Goal: Information Seeking & Learning: Learn about a topic

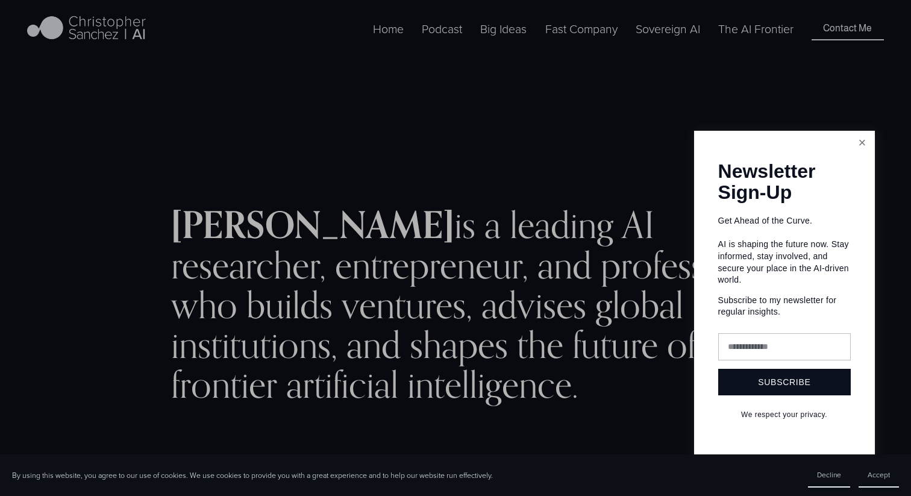
click at [867, 151] on link "Close" at bounding box center [862, 143] width 21 height 21
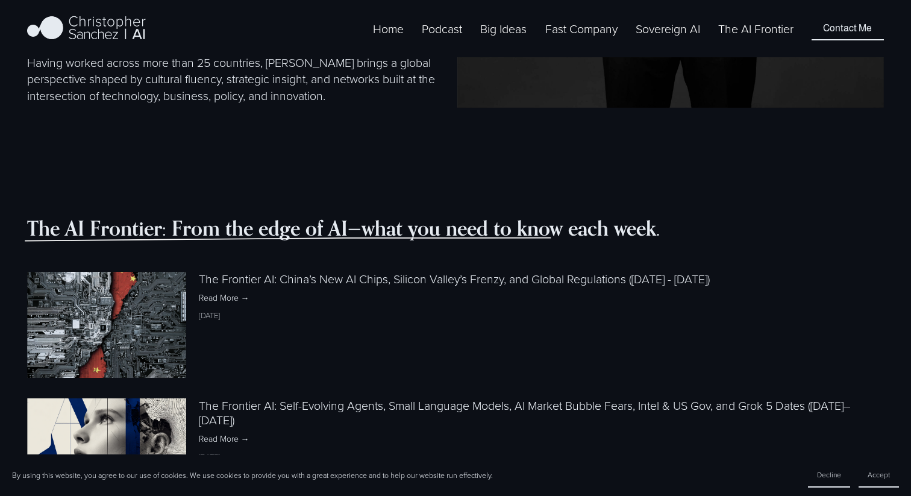
scroll to position [1012, 0]
click at [220, 277] on link "The Frontier AI: China’s New AI Chips, Silicon Valley’s Frenzy, and Global Regu…" at bounding box center [454, 278] width 511 height 16
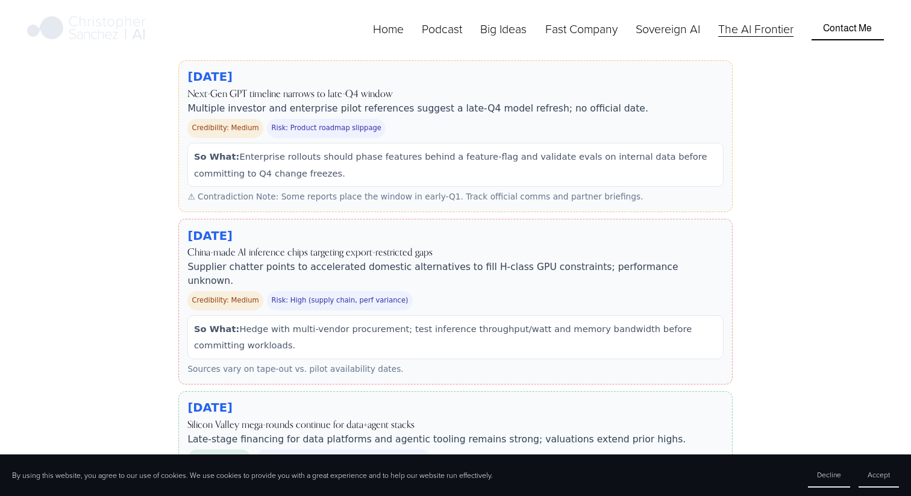
scroll to position [4858, 0]
click at [237, 290] on span "Credibility: Medium" at bounding box center [224, 299] width 75 height 19
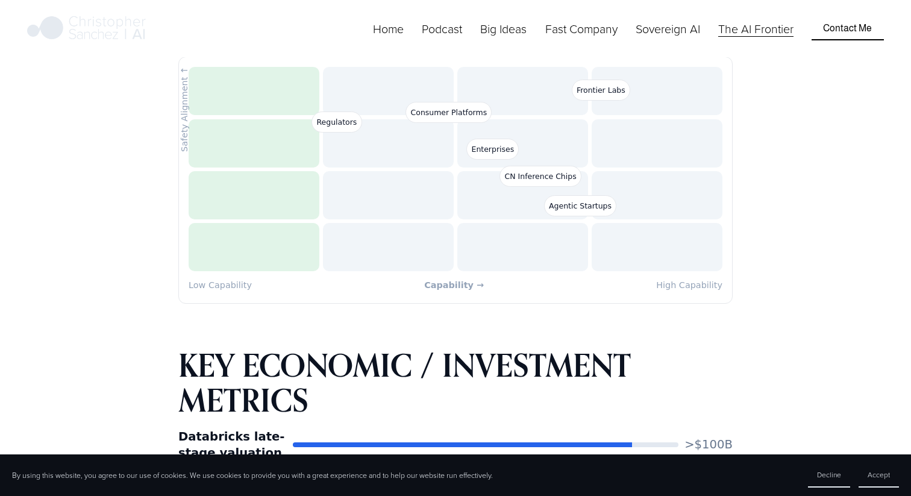
scroll to position [6369, 0]
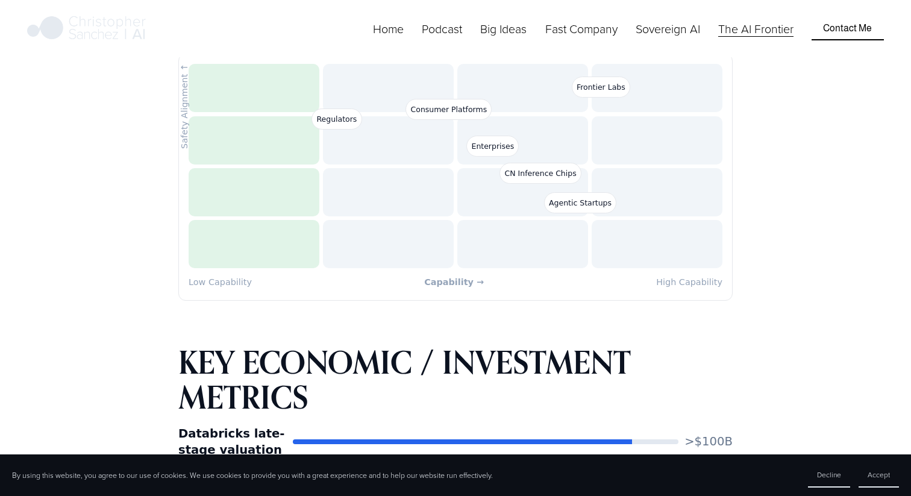
click at [577, 192] on span "Agentic Startups" at bounding box center [580, 202] width 72 height 21
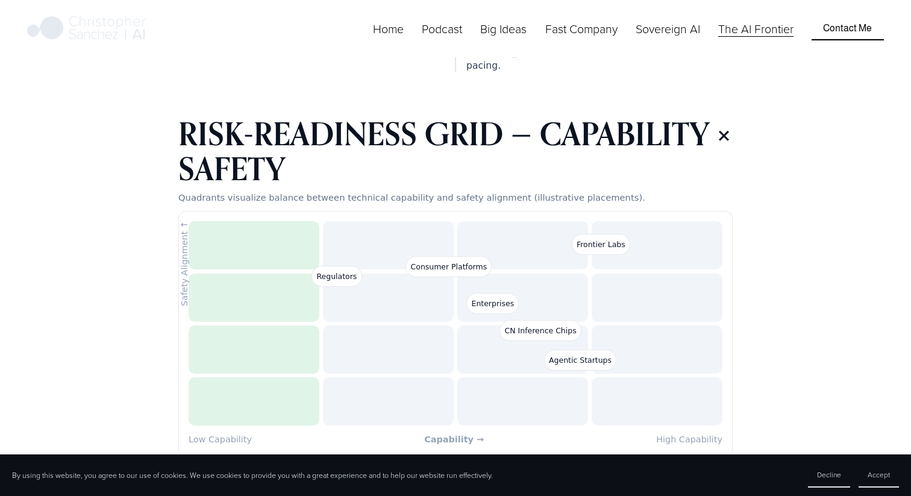
scroll to position [6209, 0]
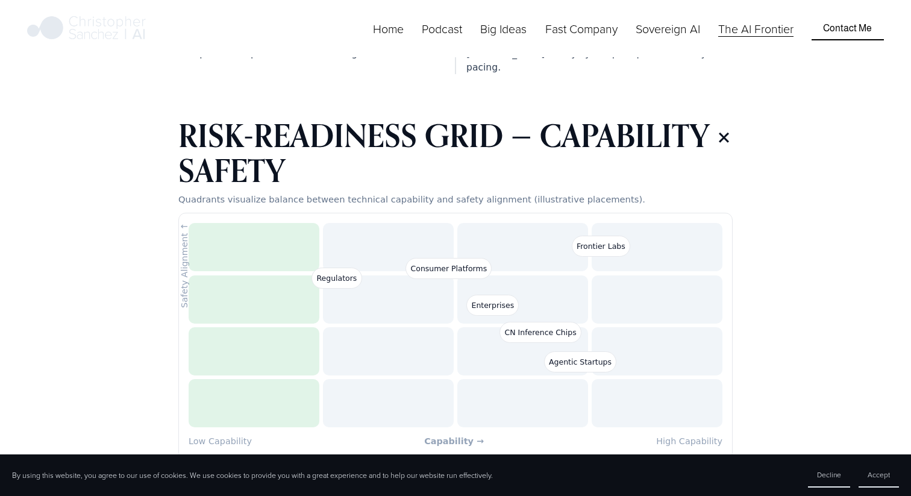
click at [464, 433] on strong "Capability →" at bounding box center [454, 441] width 60 height 16
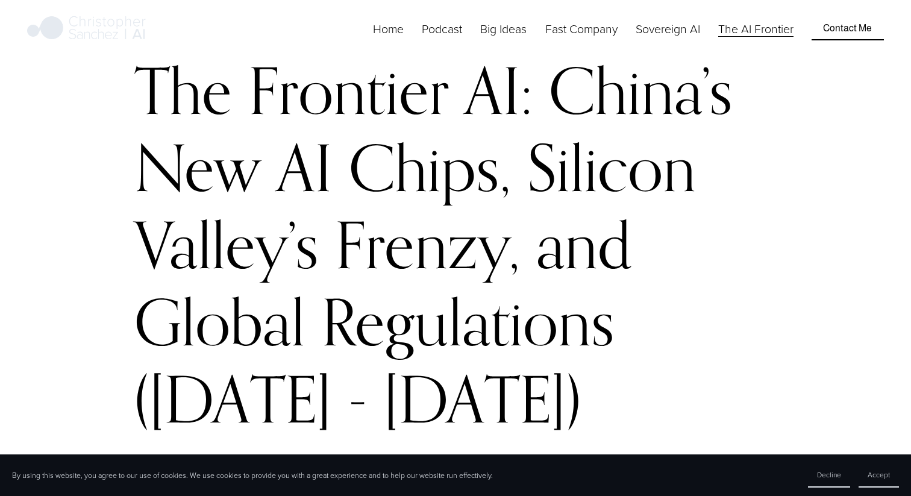
scroll to position [77, 0]
